Goal: Transaction & Acquisition: Purchase product/service

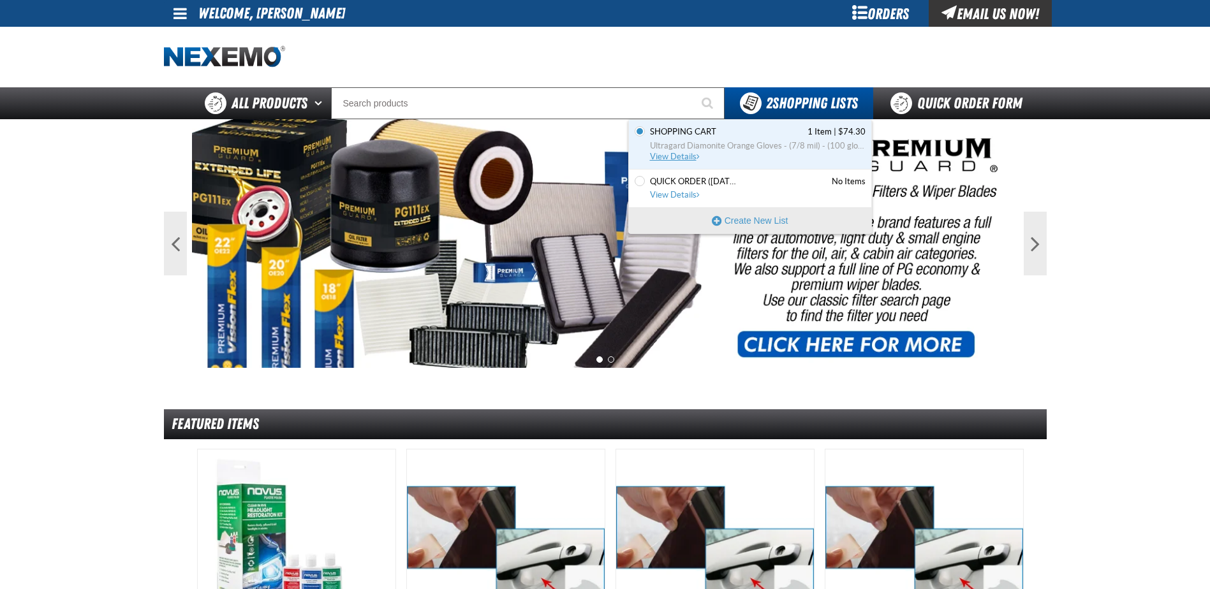
click at [687, 161] on span "View Details" at bounding box center [676, 157] width 52 height 10
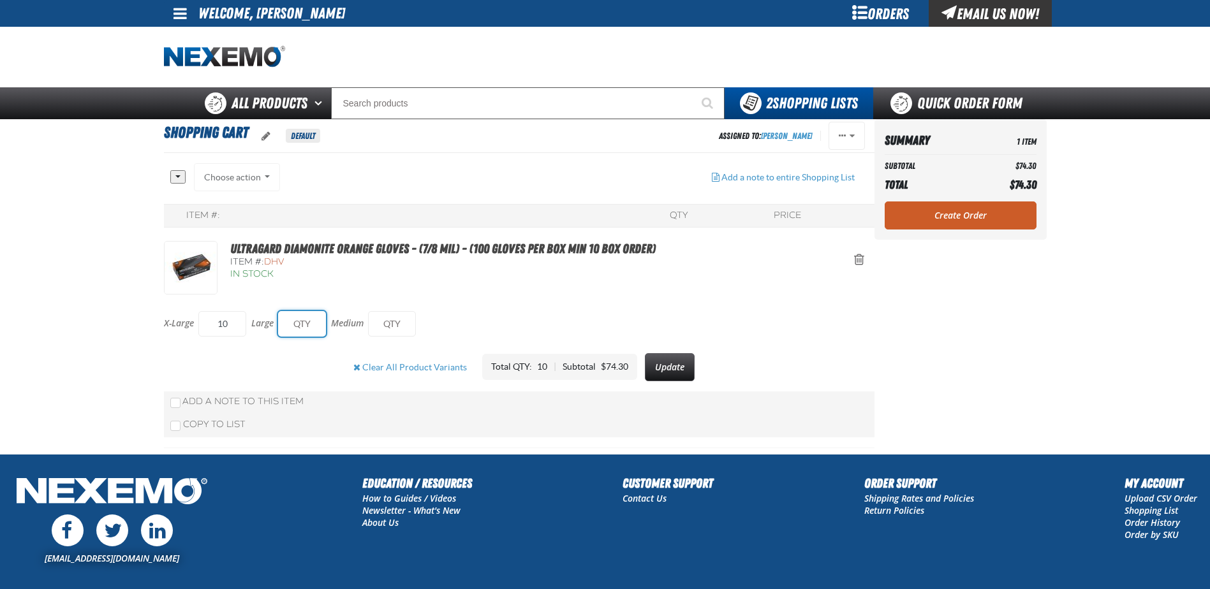
click at [307, 328] on input "text" at bounding box center [302, 324] width 48 height 26
type input "10"
click at [389, 326] on input "text" at bounding box center [392, 324] width 48 height 26
type input "10"
click at [562, 299] on div "X-Large 10 Large 10 Medium 10" at bounding box center [519, 319] width 710 height 48
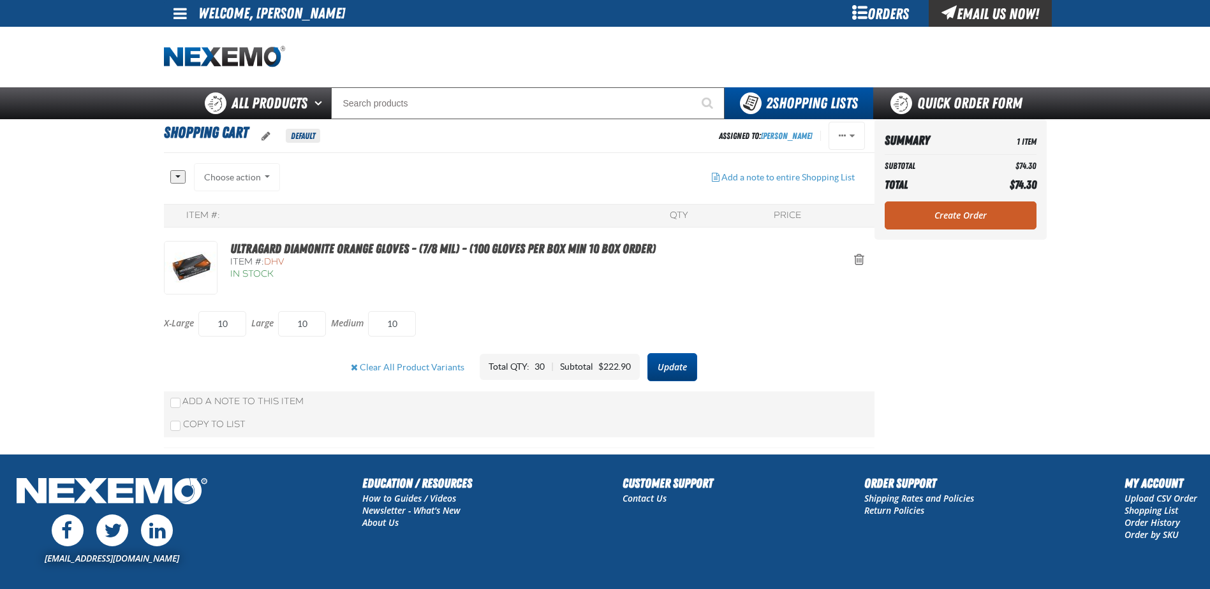
click at [662, 370] on button "Update" at bounding box center [672, 367] width 50 height 28
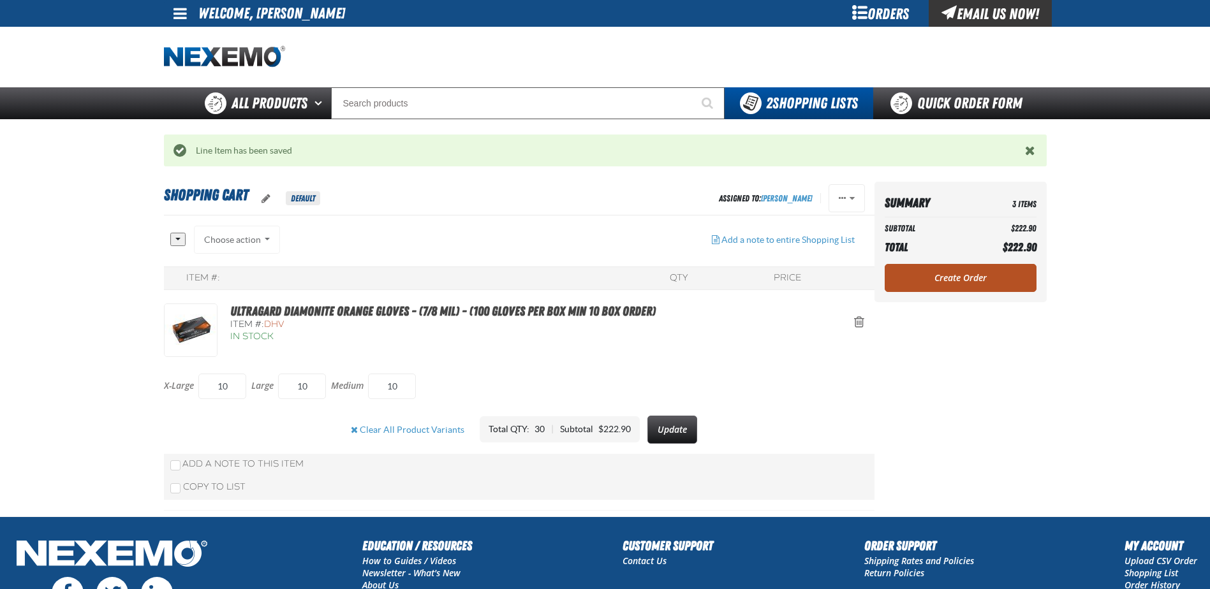
click at [972, 267] on link "Create Order" at bounding box center [960, 278] width 152 height 28
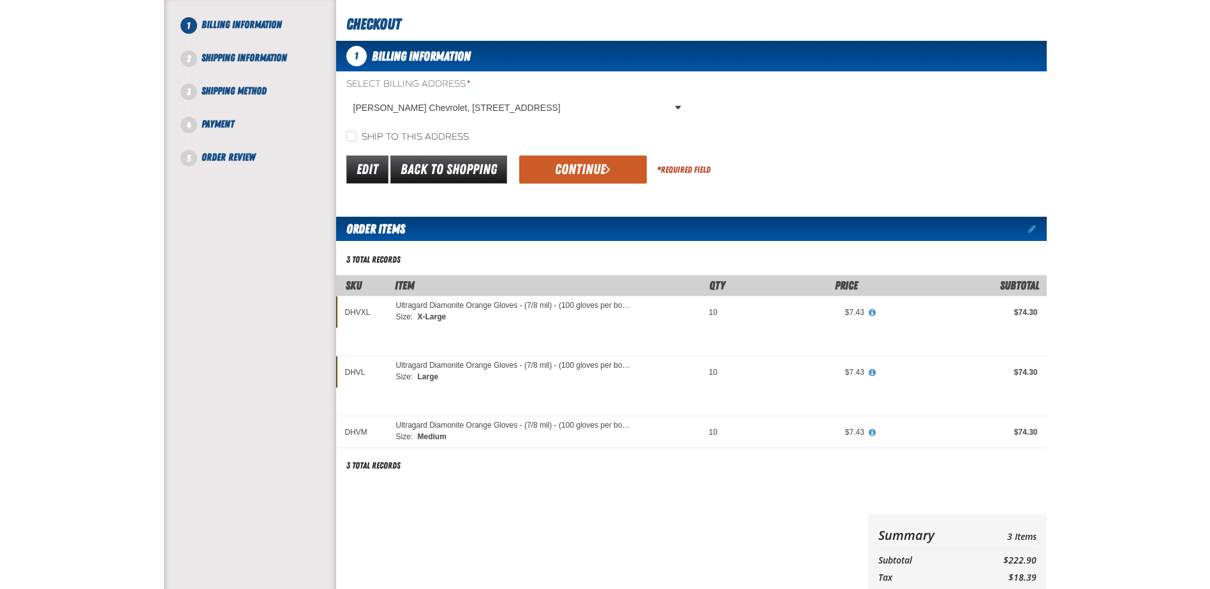
scroll to position [128, 0]
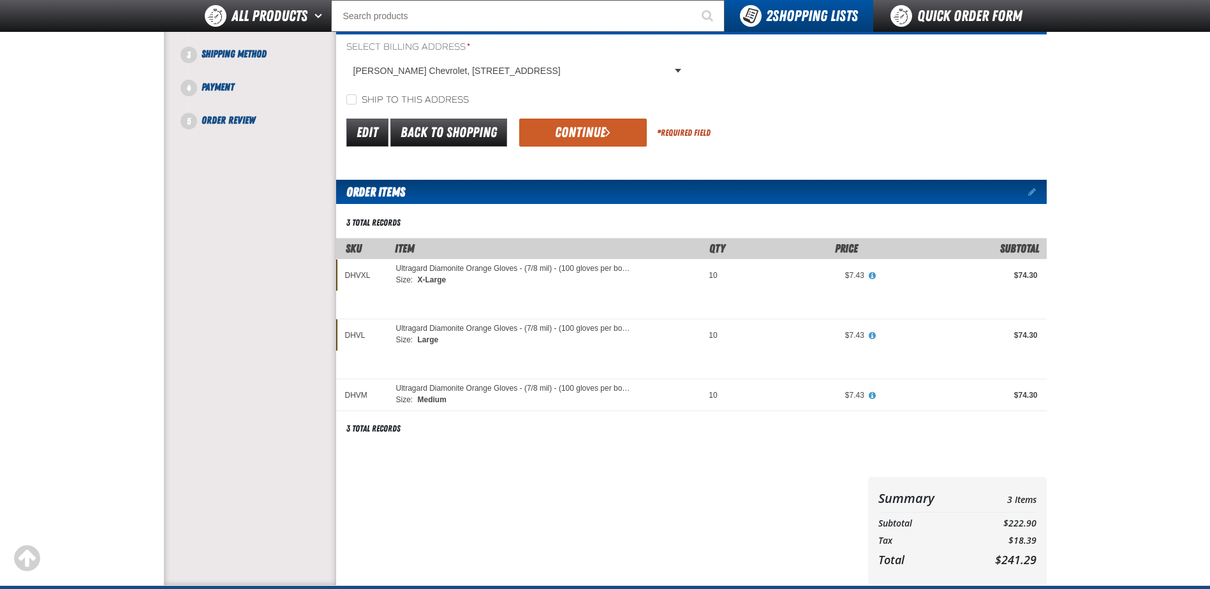
click at [645, 433] on div "3 total records" at bounding box center [530, 428] width 388 height 17
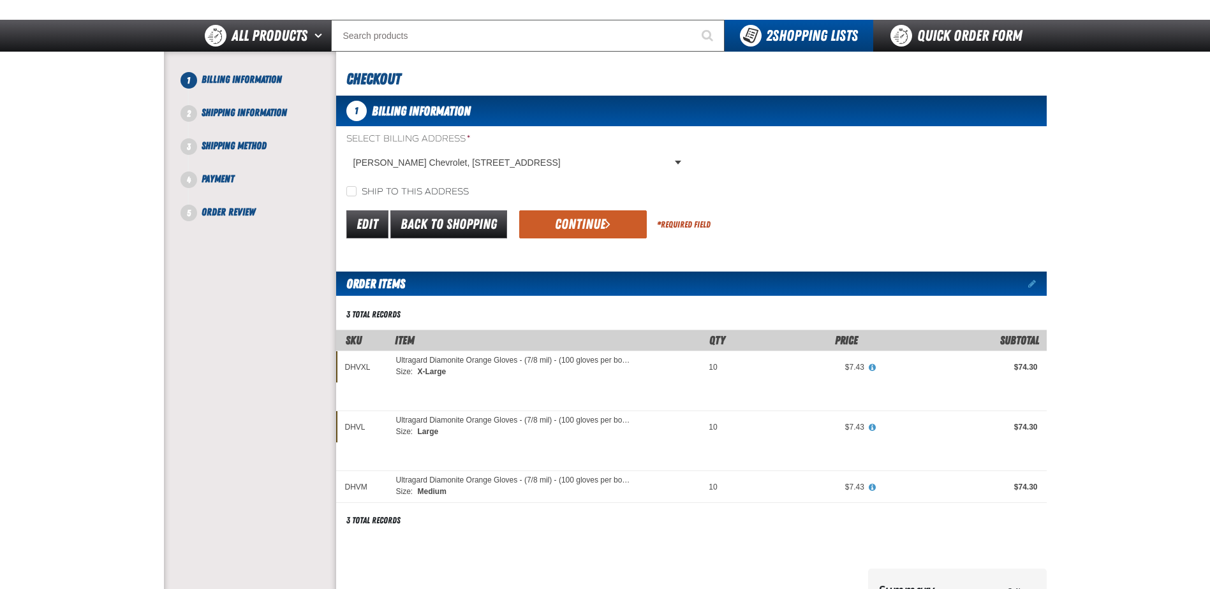
scroll to position [49, 0]
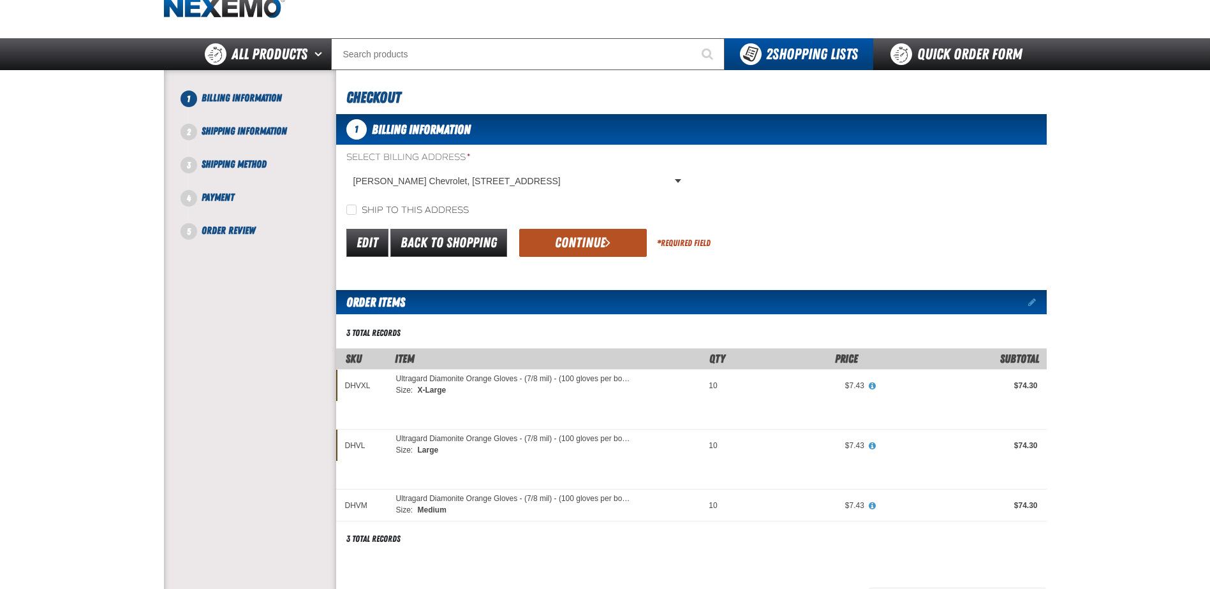
click at [590, 235] on button "Continue" at bounding box center [583, 243] width 128 height 28
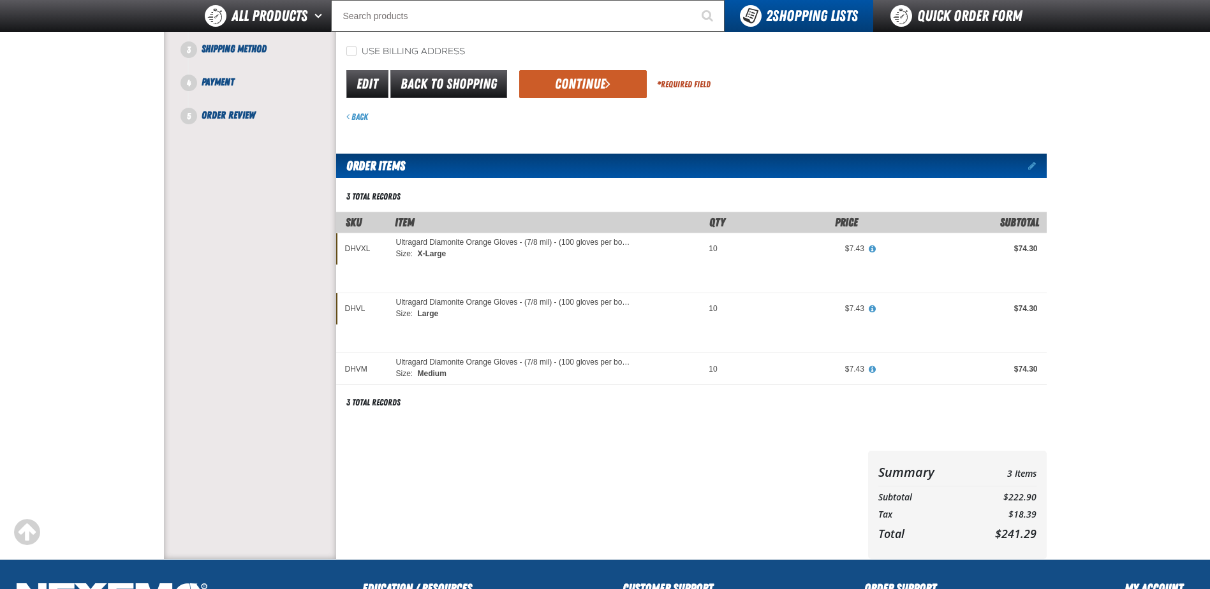
scroll to position [0, 0]
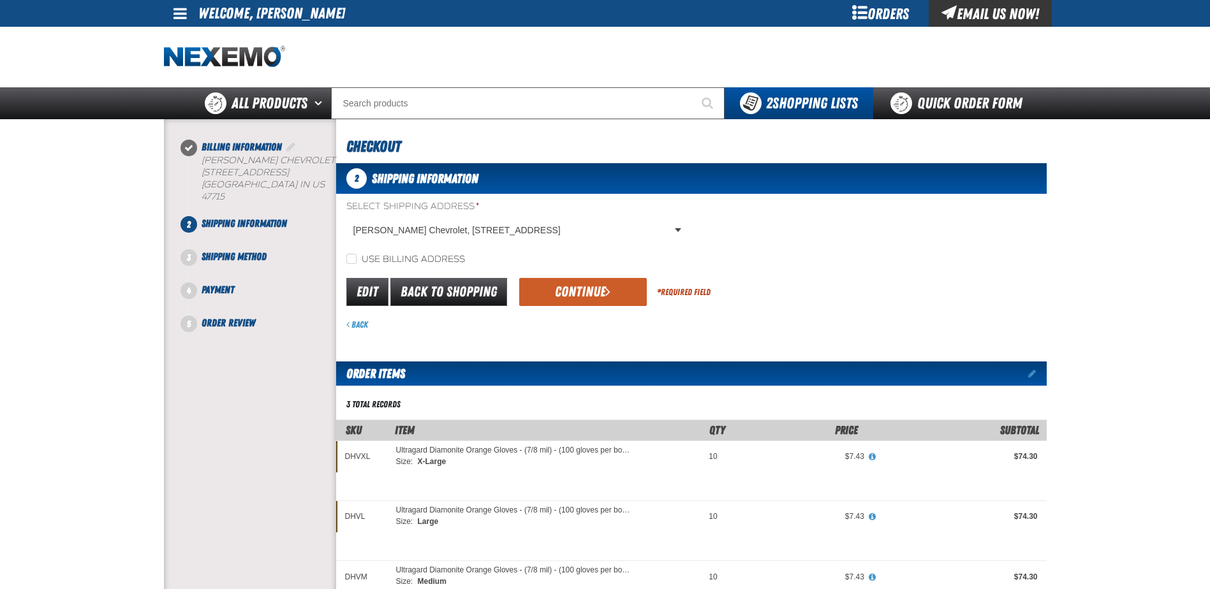
click at [588, 293] on button "Continue" at bounding box center [583, 292] width 128 height 28
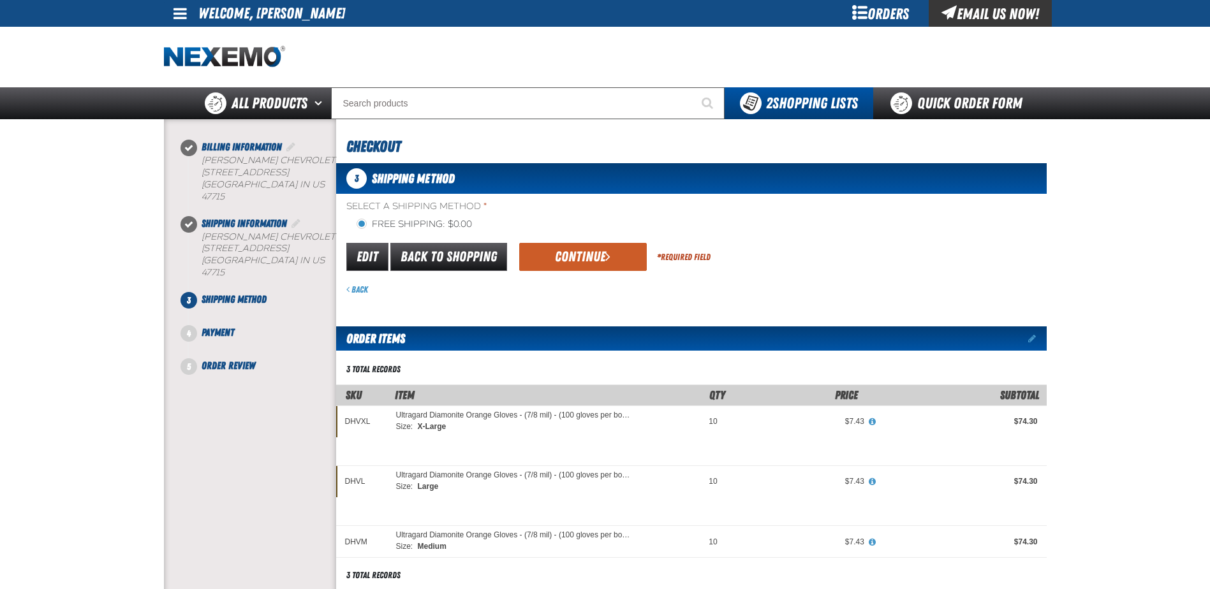
click at [577, 280] on form "flat_rate_2 primary Edit Back to Shopping Continue * Required Field Back" at bounding box center [691, 268] width 710 height 55
click at [583, 257] on button "Continue" at bounding box center [583, 257] width 128 height 28
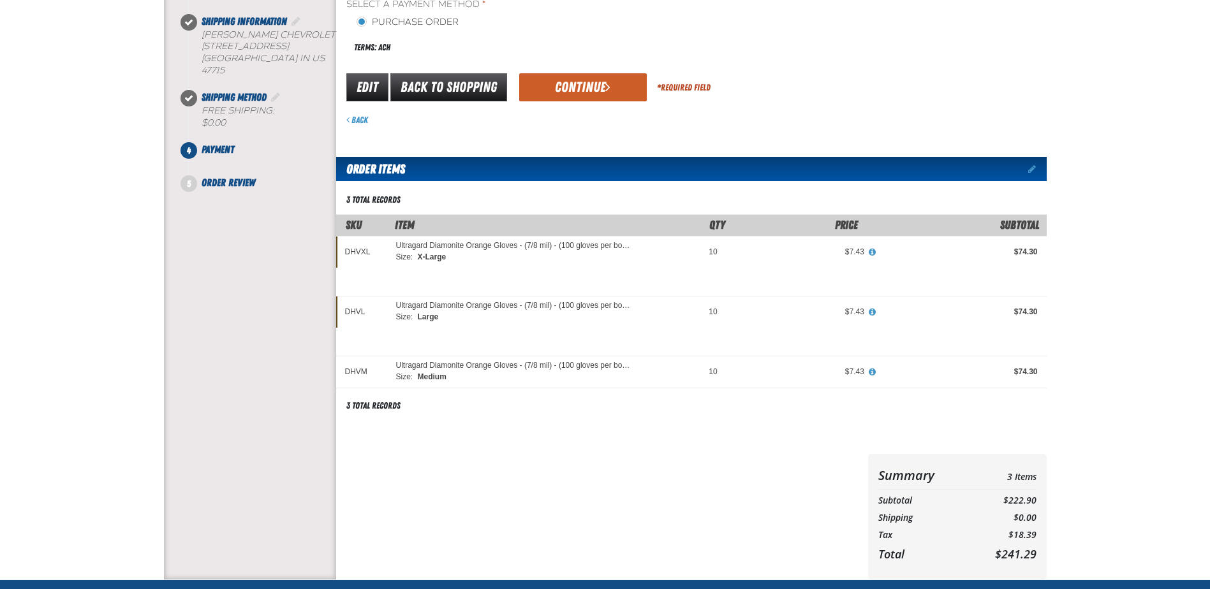
scroll to position [64, 0]
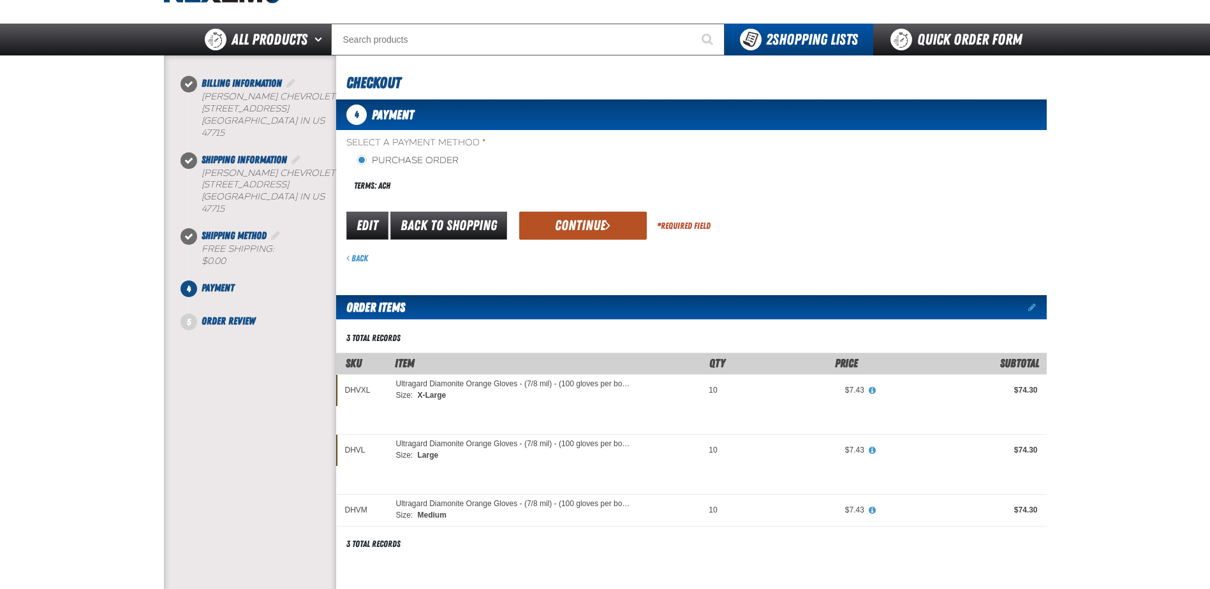
click at [582, 237] on button "Continue" at bounding box center [583, 226] width 128 height 28
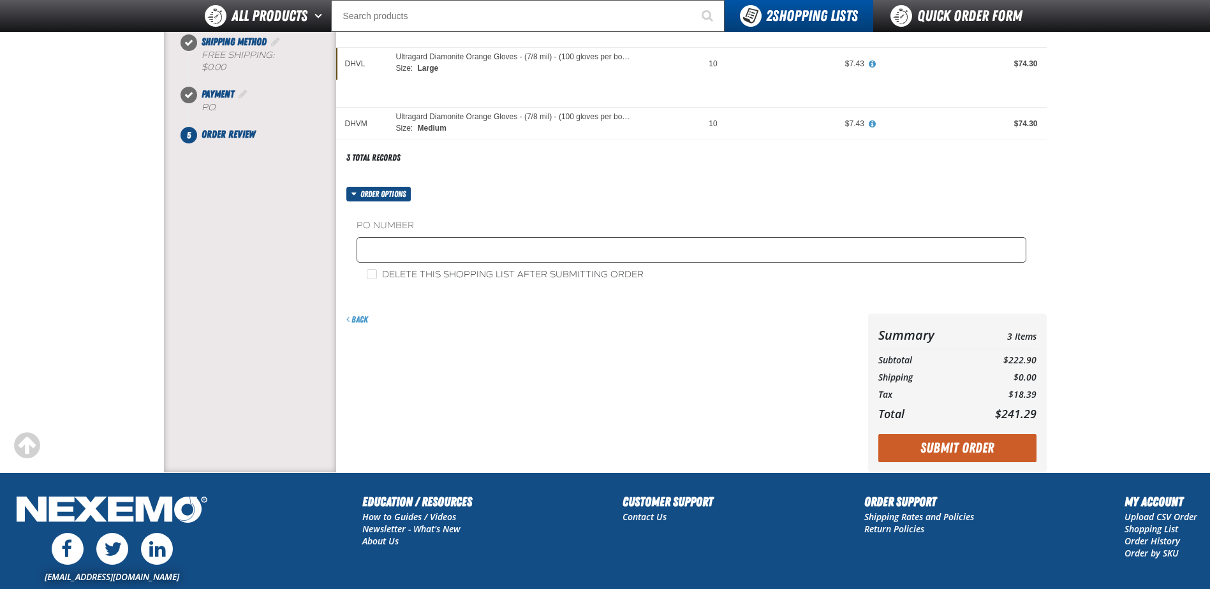
scroll to position [255, 0]
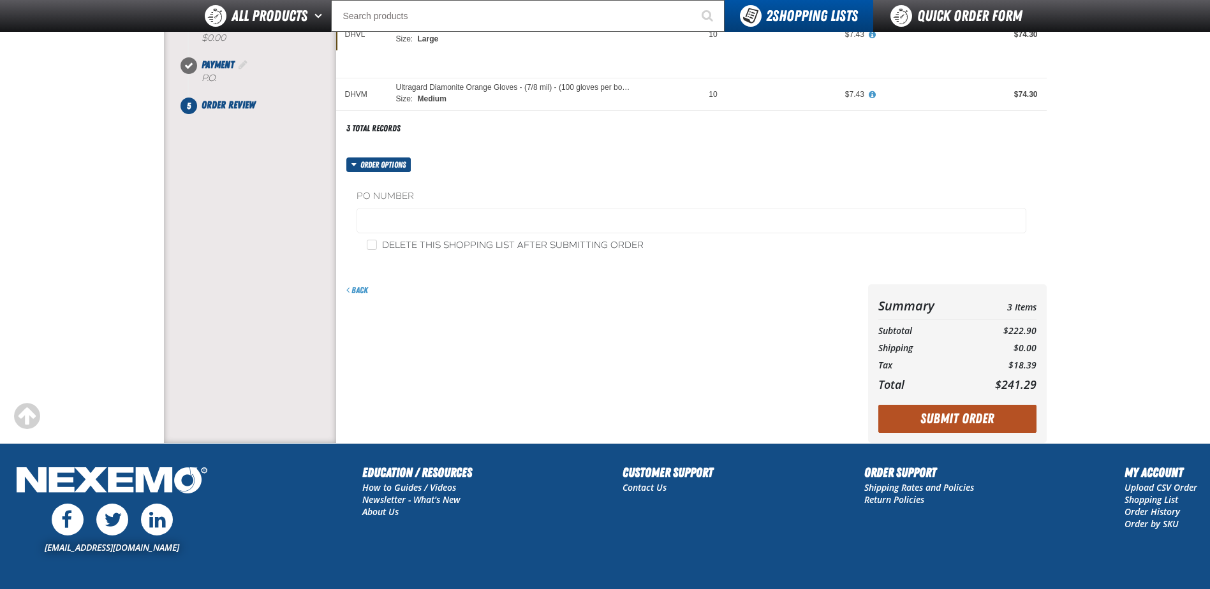
click at [958, 423] on button "Submit Order" at bounding box center [957, 419] width 158 height 28
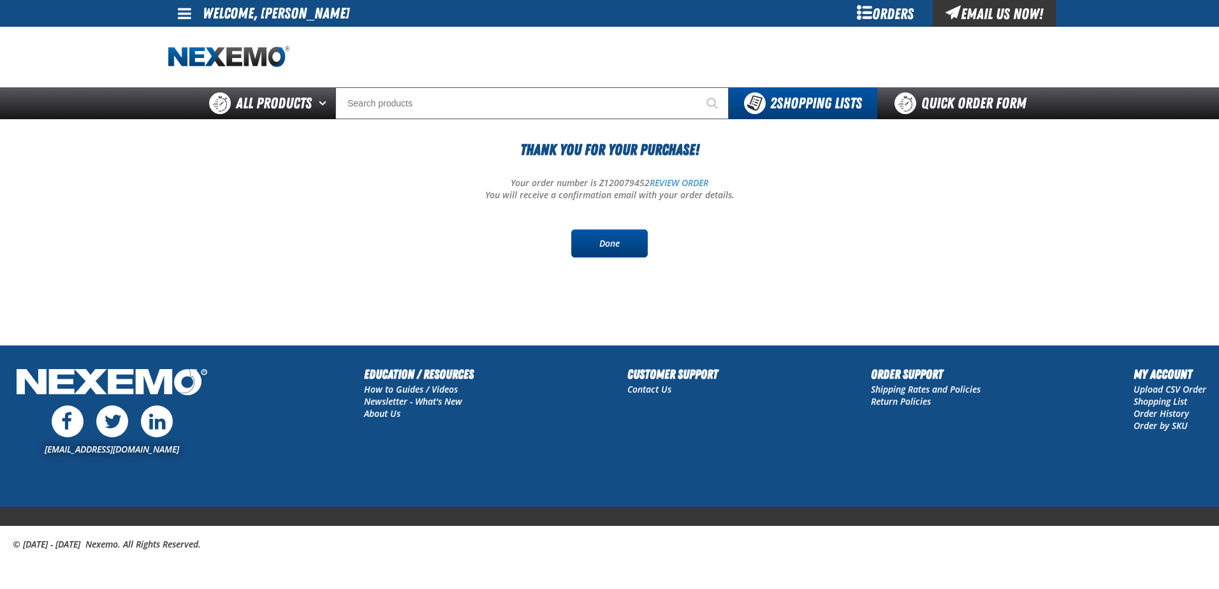
drag, startPoint x: 586, startPoint y: 231, endPoint x: 594, endPoint y: 233, distance: 7.8
click at [587, 231] on link "Done" at bounding box center [609, 244] width 77 height 28
